Goal: Task Accomplishment & Management: Use online tool/utility

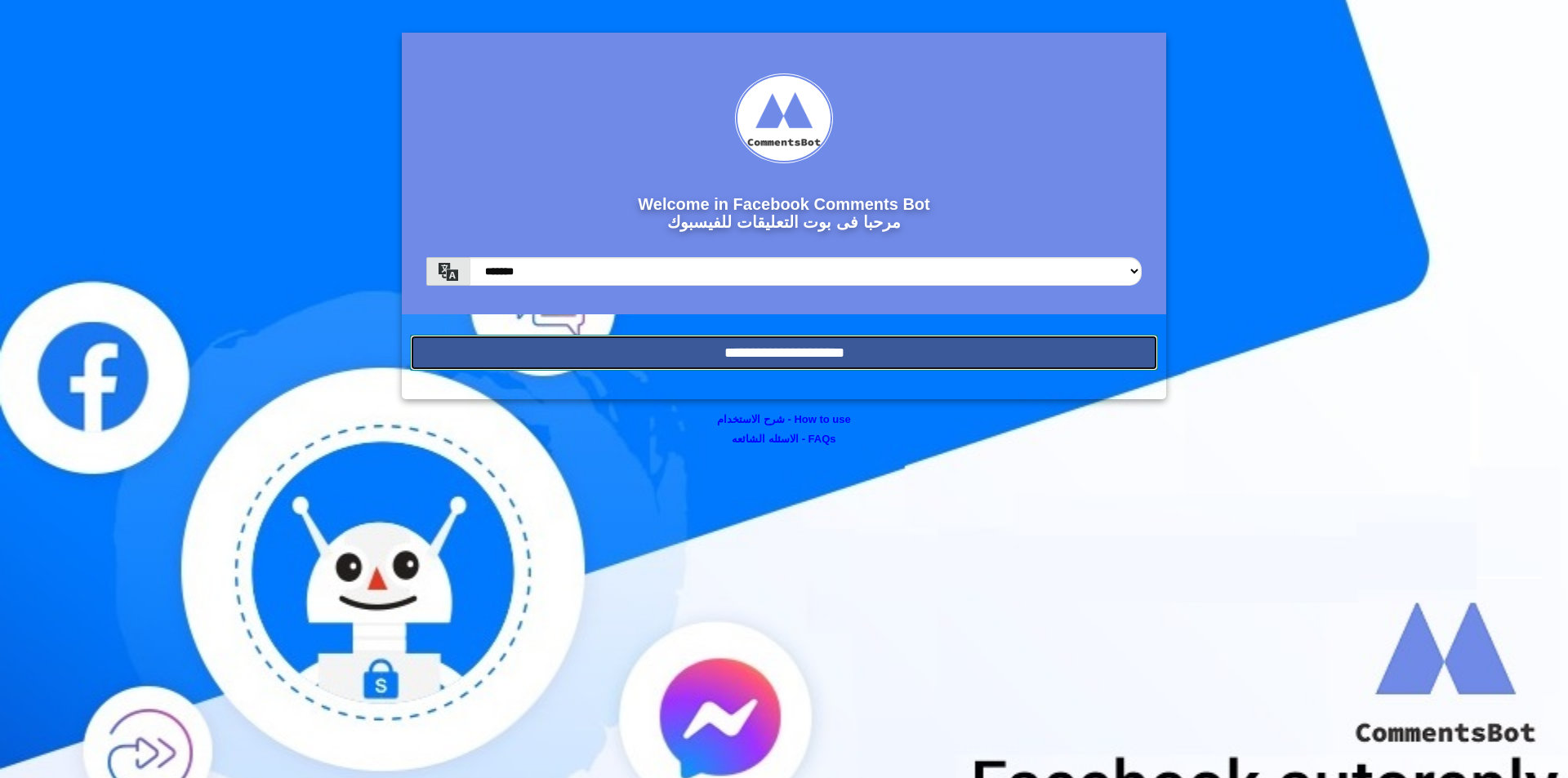
click at [849, 350] on input "**********" at bounding box center [784, 352] width 748 height 36
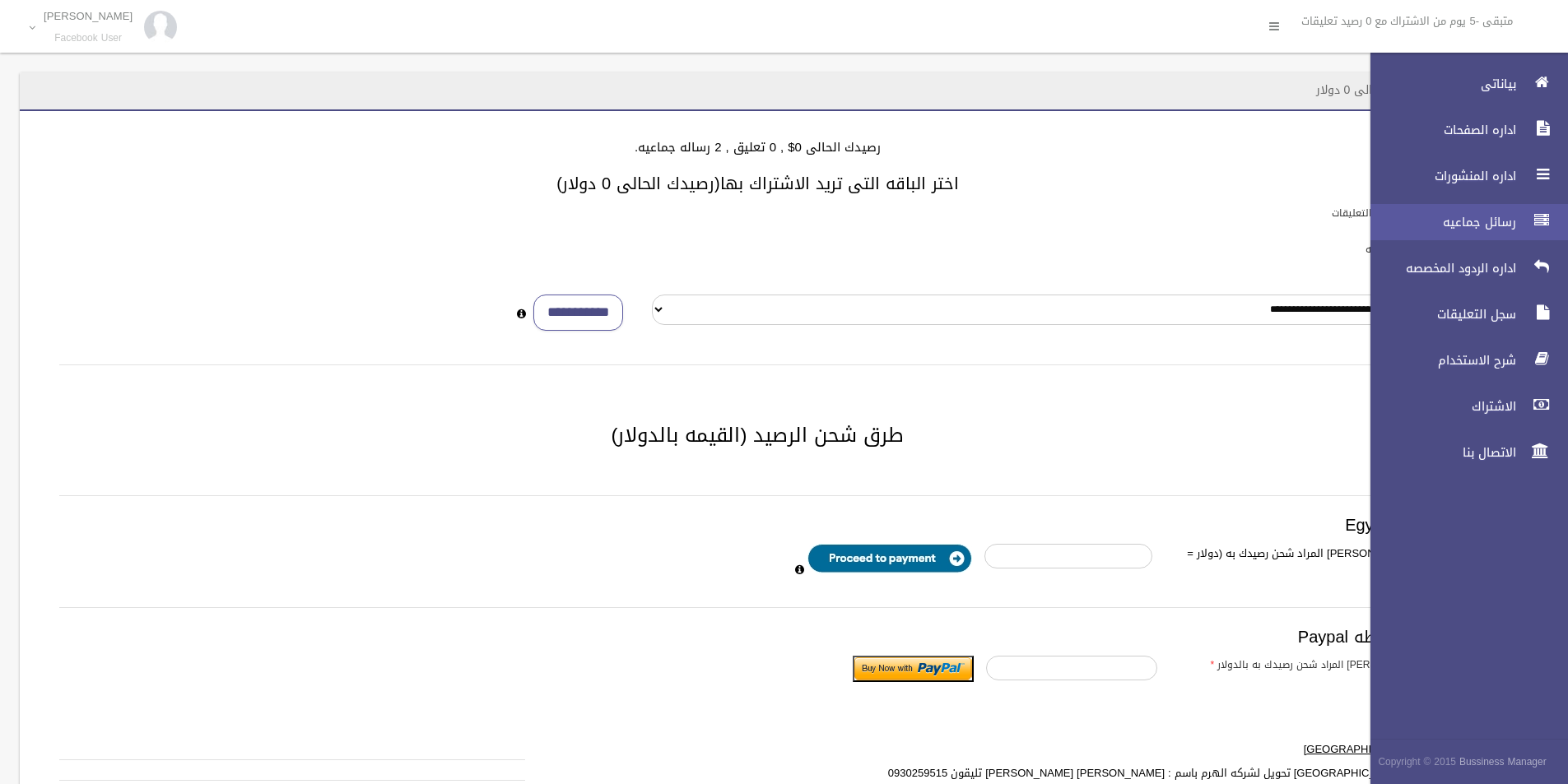
click at [1512, 229] on span "رسائل جماعيه" at bounding box center [1438, 222] width 165 height 17
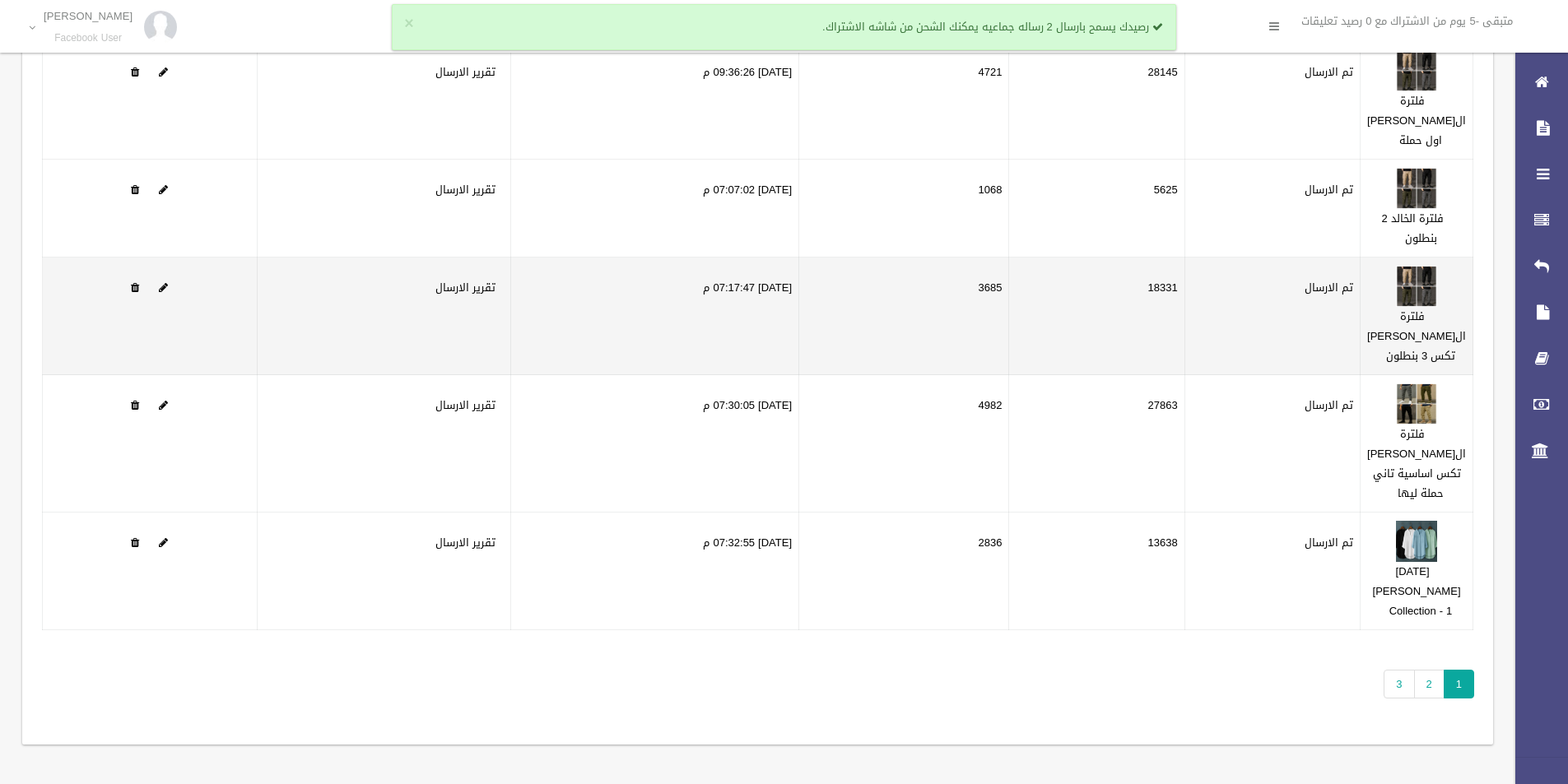
scroll to position [224, 0]
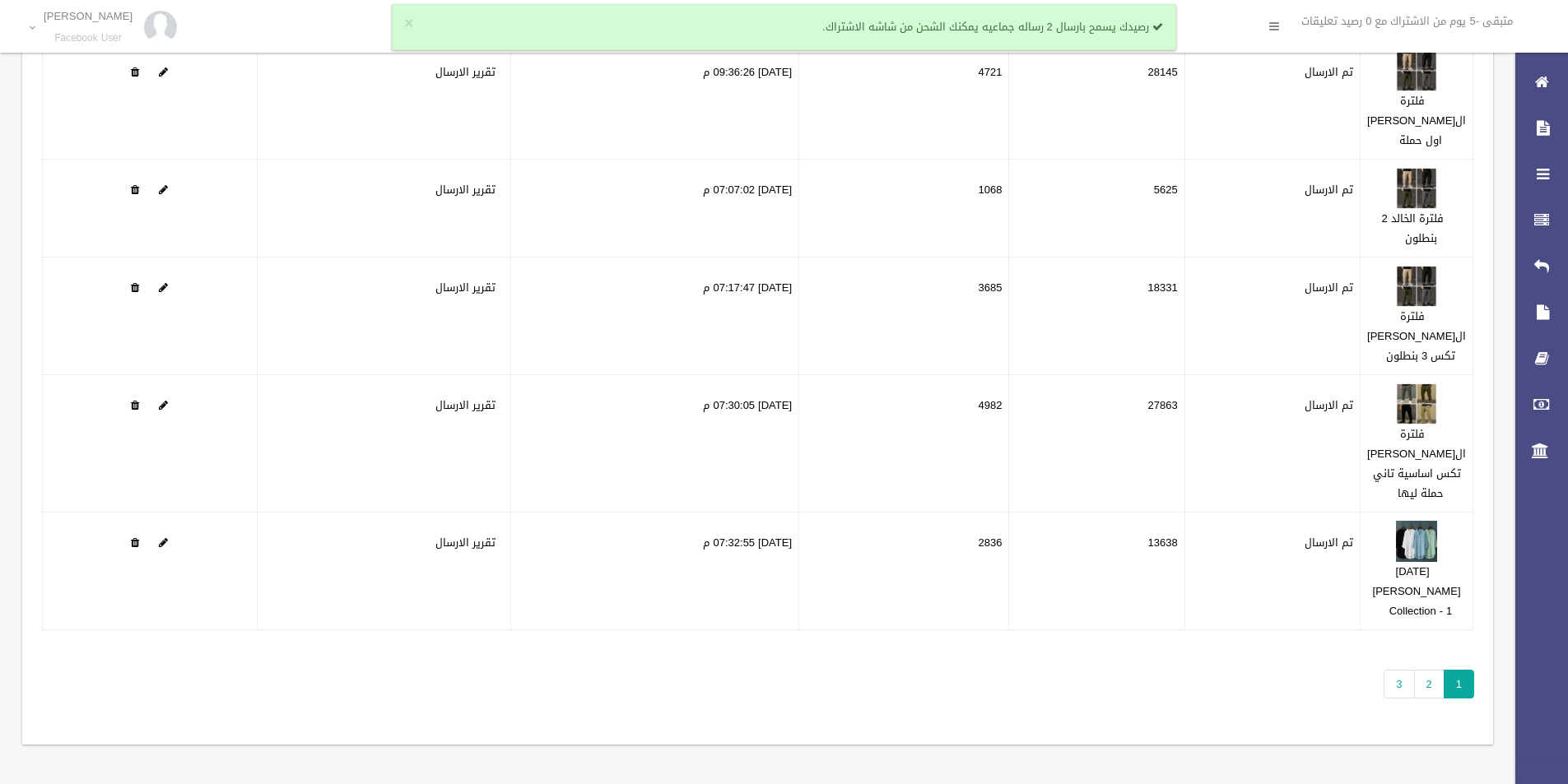
click at [1433, 699] on div "تطبيق مسح البيانات الرساله الحاله تم الارسال فشل الارسال التاريخ" at bounding box center [757, 358] width 1470 height 776
click at [1428, 689] on link "2" at bounding box center [1429, 684] width 30 height 29
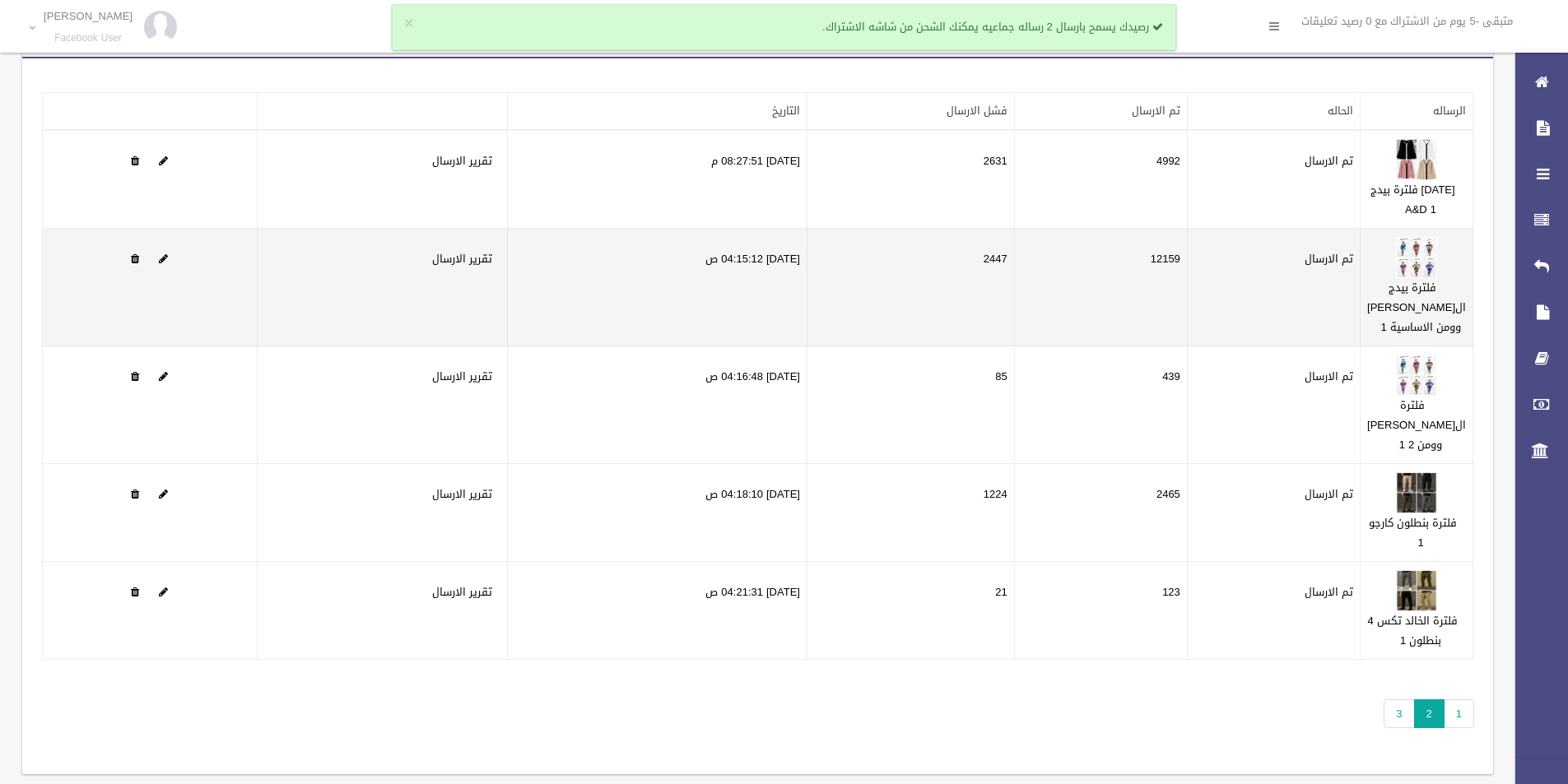
scroll to position [82, 0]
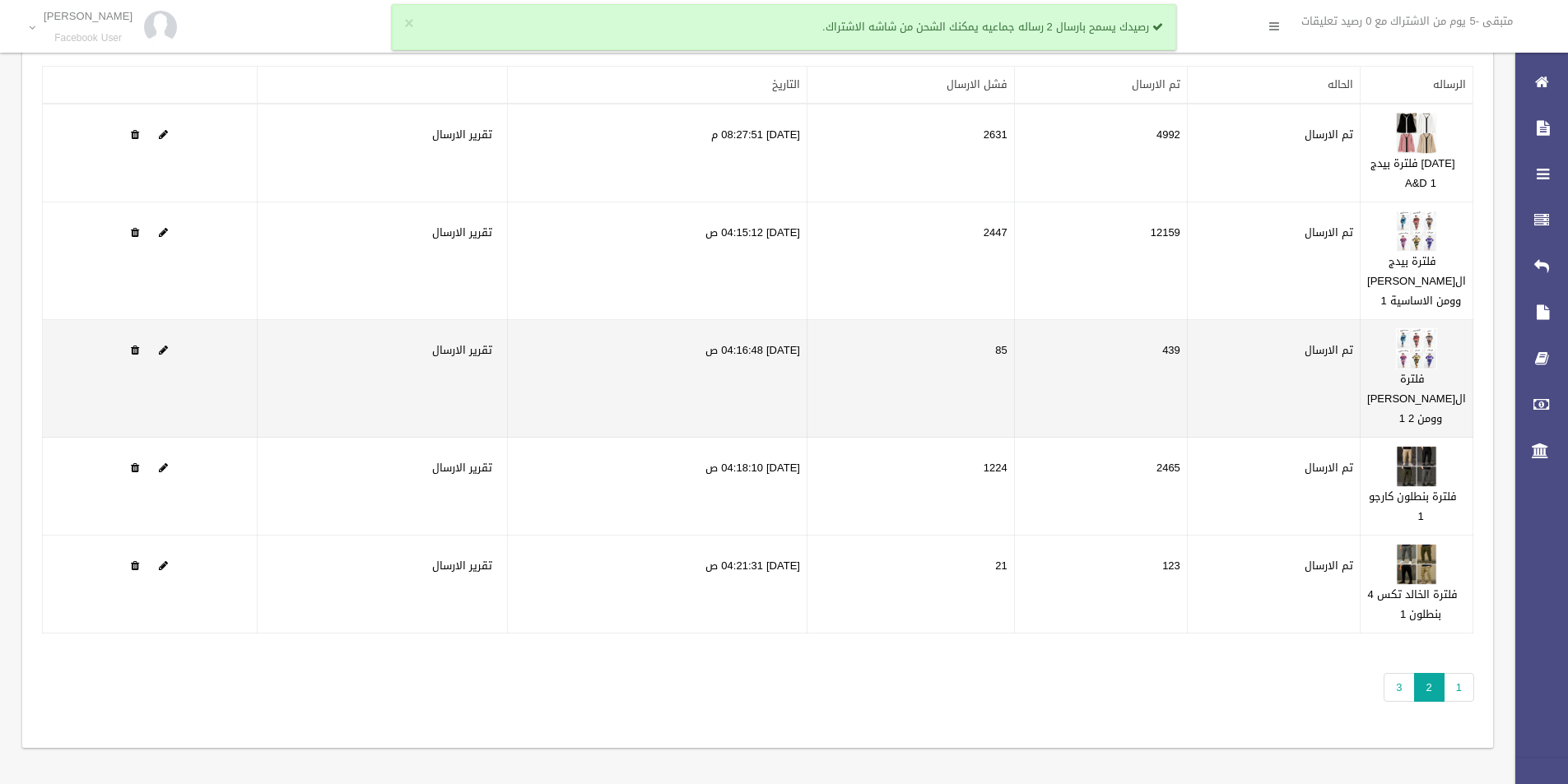
click at [1327, 437] on td "تم الارسال" at bounding box center [1273, 379] width 172 height 118
click at [166, 356] on span at bounding box center [163, 350] width 9 height 11
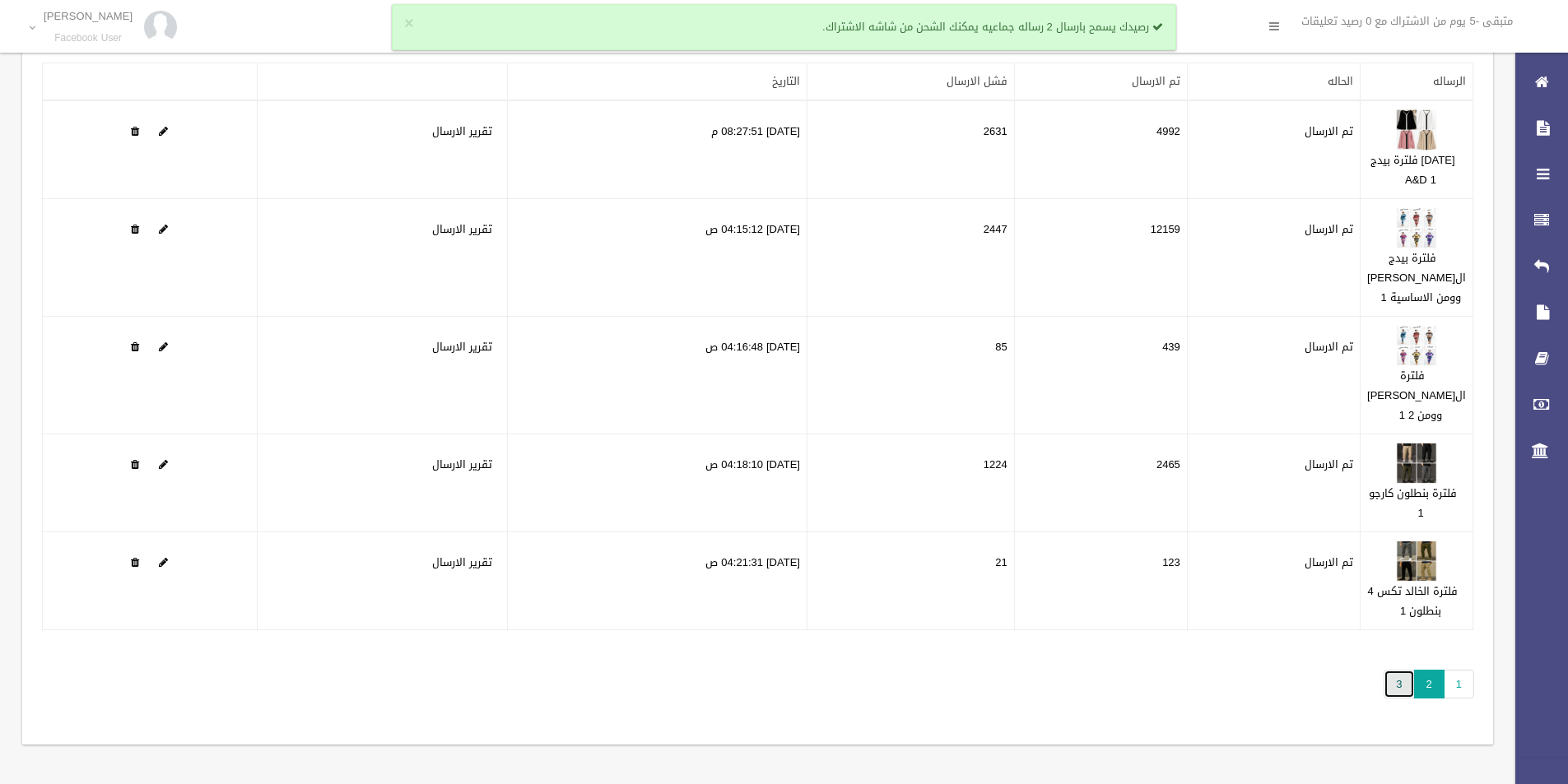
click at [1401, 682] on link "3" at bounding box center [1399, 684] width 30 height 29
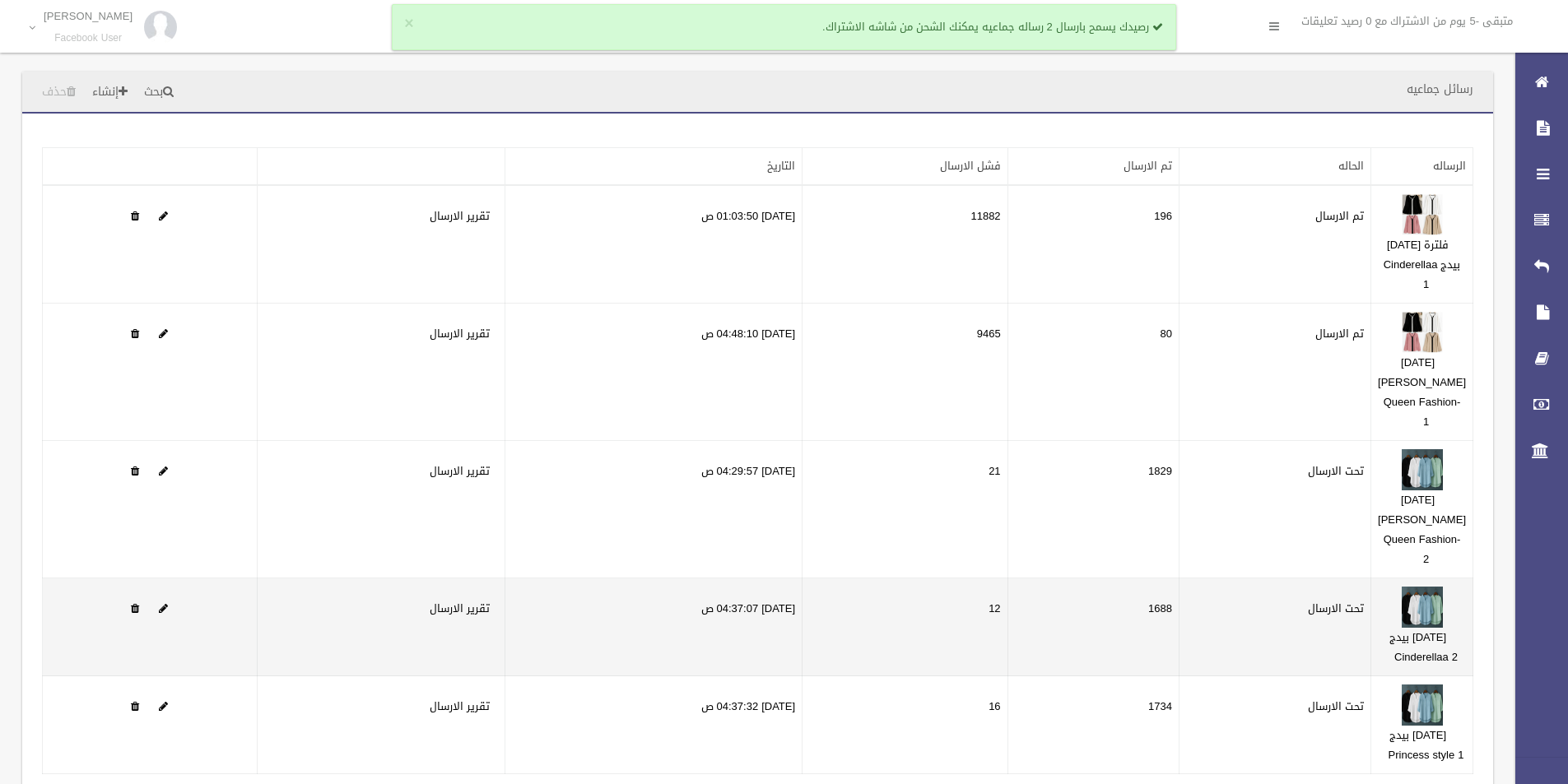
scroll to position [165, 0]
